Goal: Find specific page/section: Find specific page/section

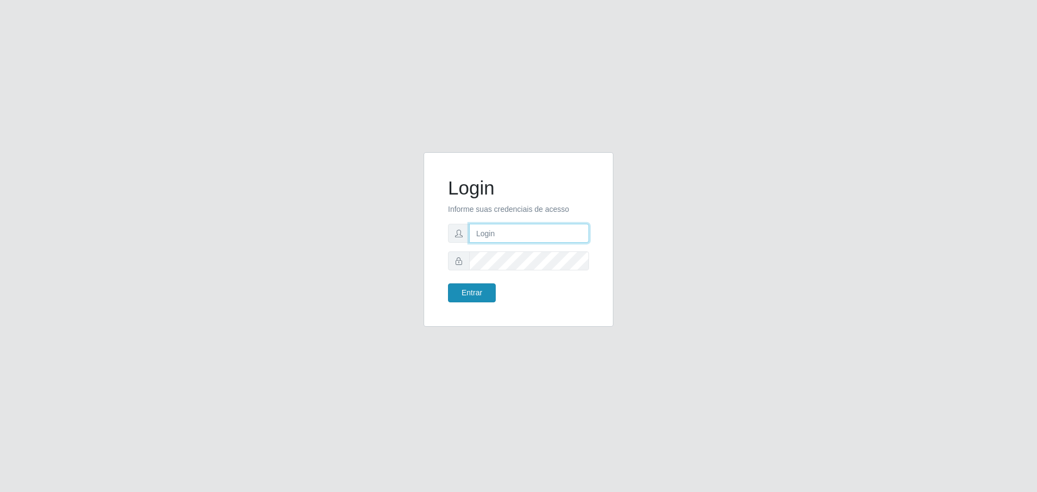
type input "[EMAIL_ADDRESS][DOMAIN_NAME]"
click at [458, 294] on button "Entrar" at bounding box center [472, 293] width 48 height 19
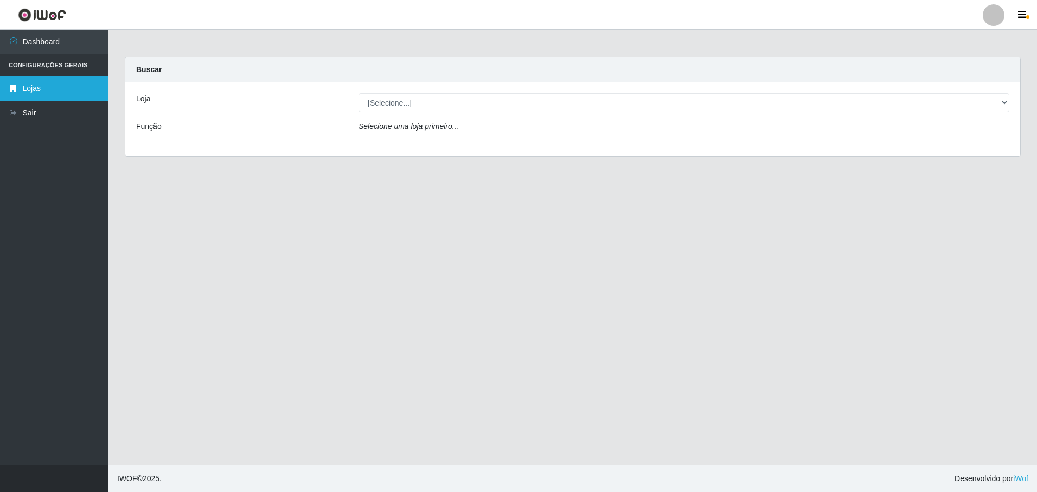
click at [41, 92] on link "Lojas" at bounding box center [54, 88] width 108 height 24
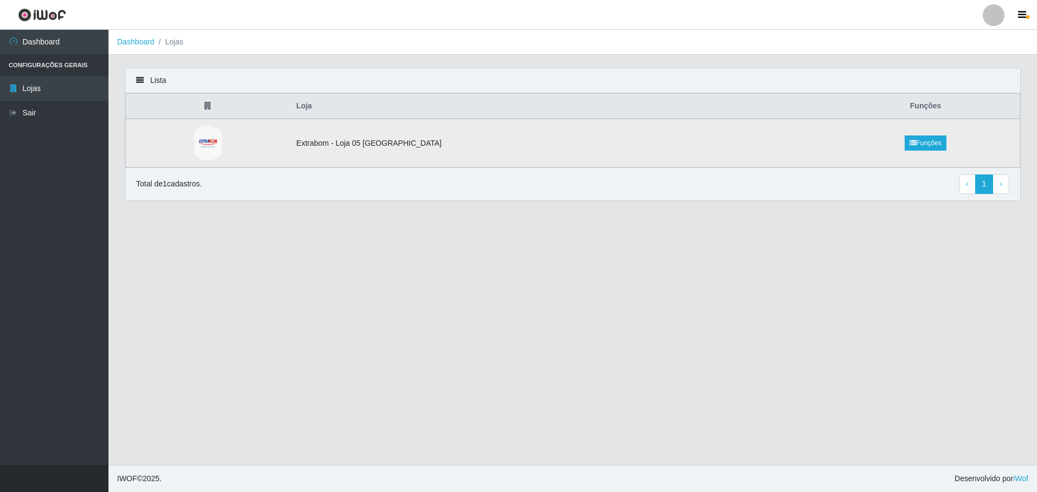
drag, startPoint x: 420, startPoint y: 146, endPoint x: 534, endPoint y: 134, distance: 114.6
click at [420, 146] on td "Extrabom - Loja 05 [GEOGRAPHIC_DATA]" at bounding box center [561, 143] width 542 height 49
click at [925, 143] on link "Funções" at bounding box center [926, 143] width 42 height 15
